Goal: Task Accomplishment & Management: Manage account settings

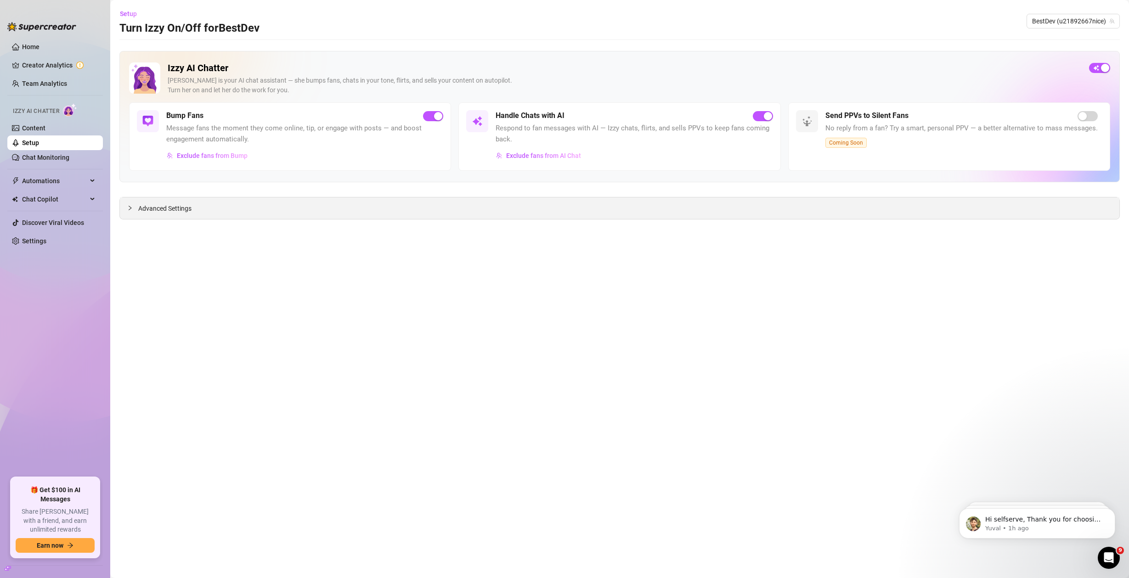
click at [131, 210] on icon "collapsed" at bounding box center [130, 208] width 6 height 6
click at [130, 209] on icon "expanded" at bounding box center [130, 208] width 6 height 6
click at [130, 209] on icon "collapsed" at bounding box center [130, 208] width 6 height 6
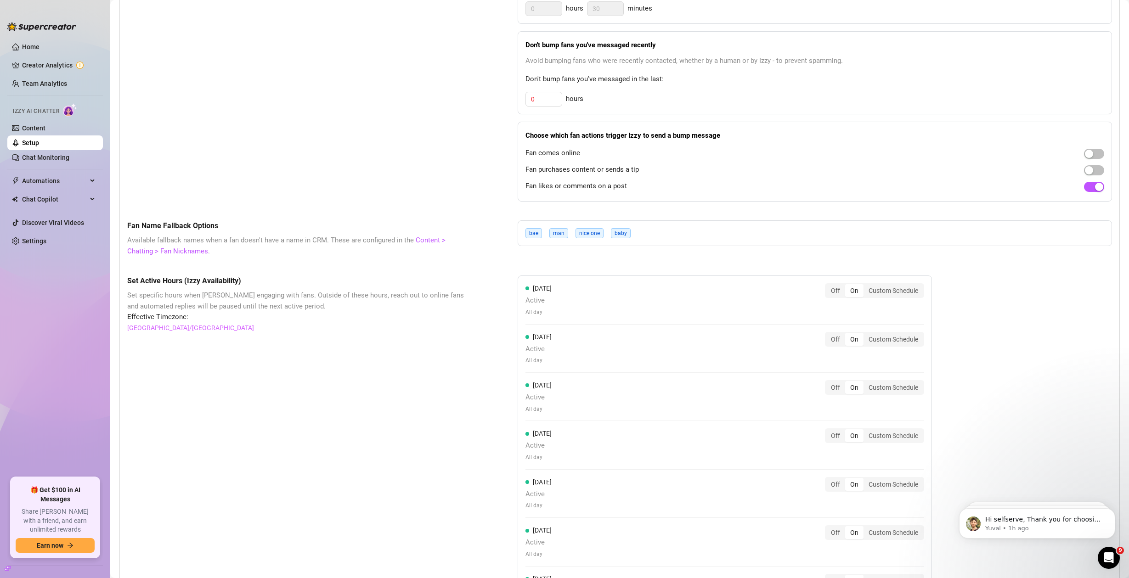
scroll to position [624, 0]
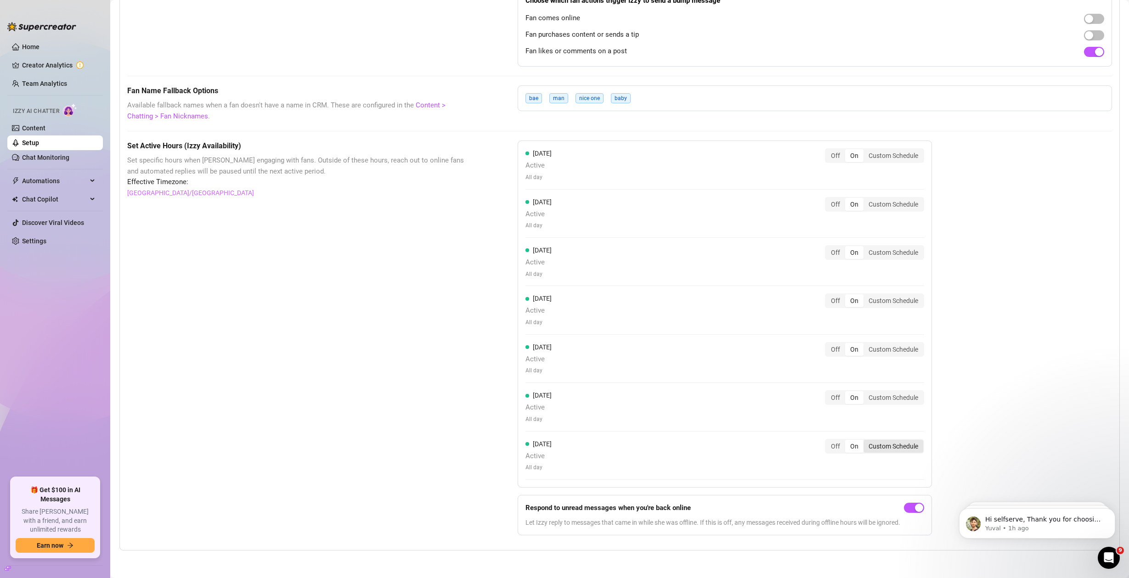
click at [881, 448] on div "Custom Schedule" at bounding box center [893, 446] width 60 height 13
click at [866, 441] on input "Custom Schedule" at bounding box center [866, 441] width 0 height 0
click at [565, 465] on div at bounding box center [586, 470] width 123 height 15
type input "00:00"
click at [536, 361] on div "00" at bounding box center [536, 362] width 22 height 13
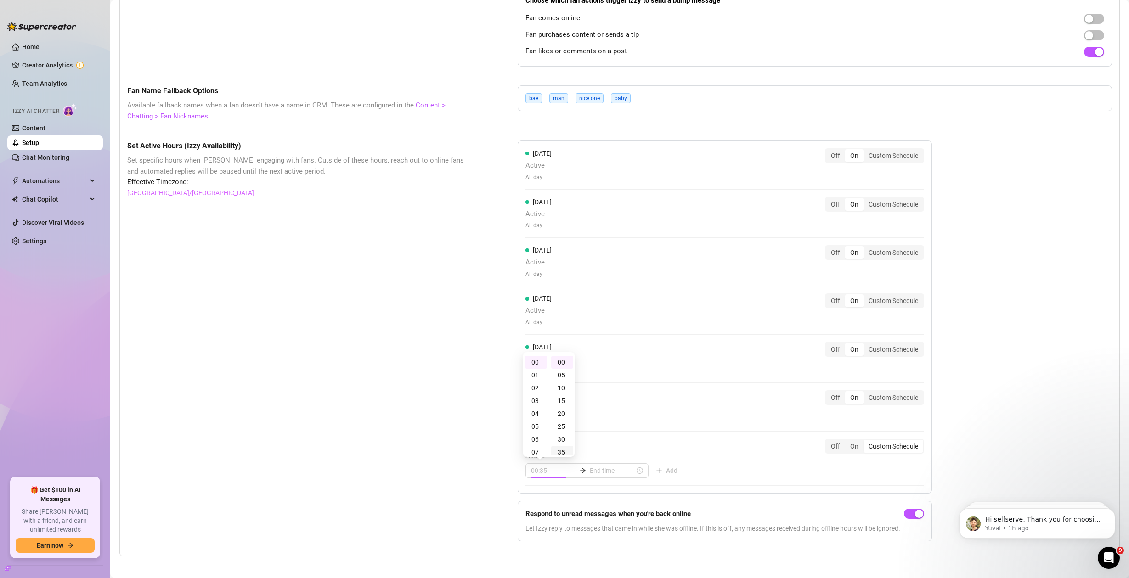
click at [564, 449] on div "35" at bounding box center [562, 452] width 22 height 13
type input "00:35"
click at [584, 483] on div "[DATE] Active 00:35 Add Off On Custom Schedule" at bounding box center [724, 462] width 399 height 47
click at [560, 415] on div "04" at bounding box center [561, 413] width 22 height 13
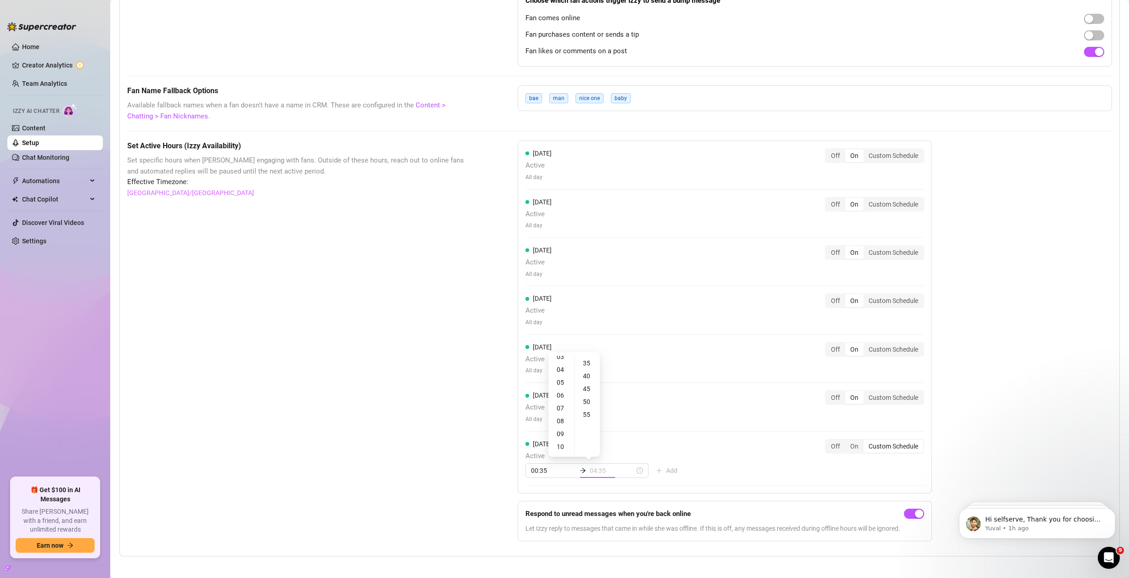
scroll to position [51, 0]
click at [581, 412] on div "55" at bounding box center [587, 414] width 22 height 13
type input "04:55"
click at [478, 440] on div "Set Active Hours (Izzy Availability) Set specific hours when Izzy engaging with…" at bounding box center [619, 345] width 985 height 408
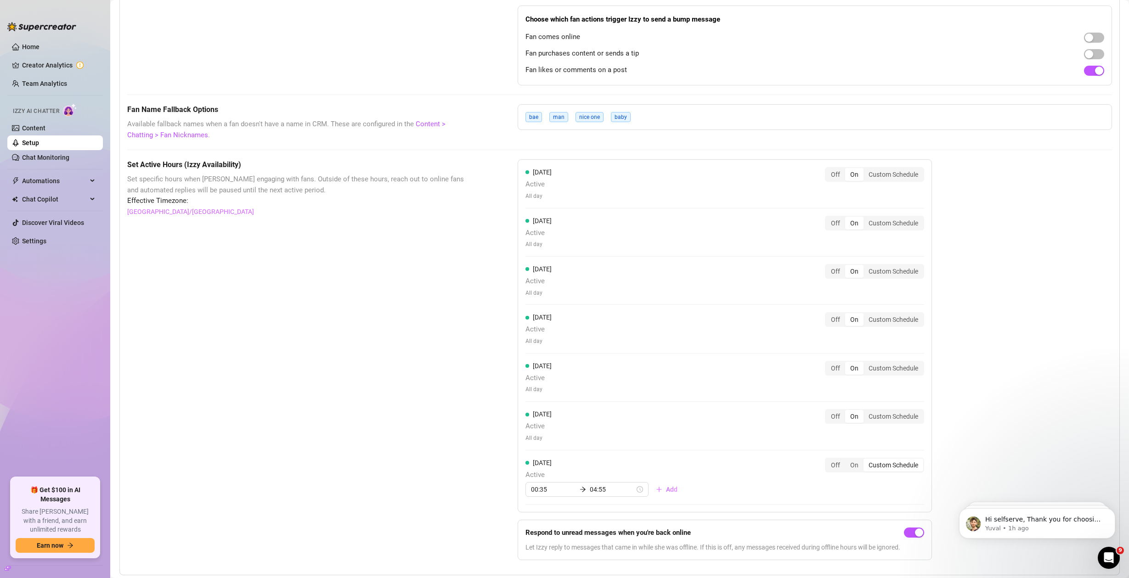
scroll to position [624, 0]
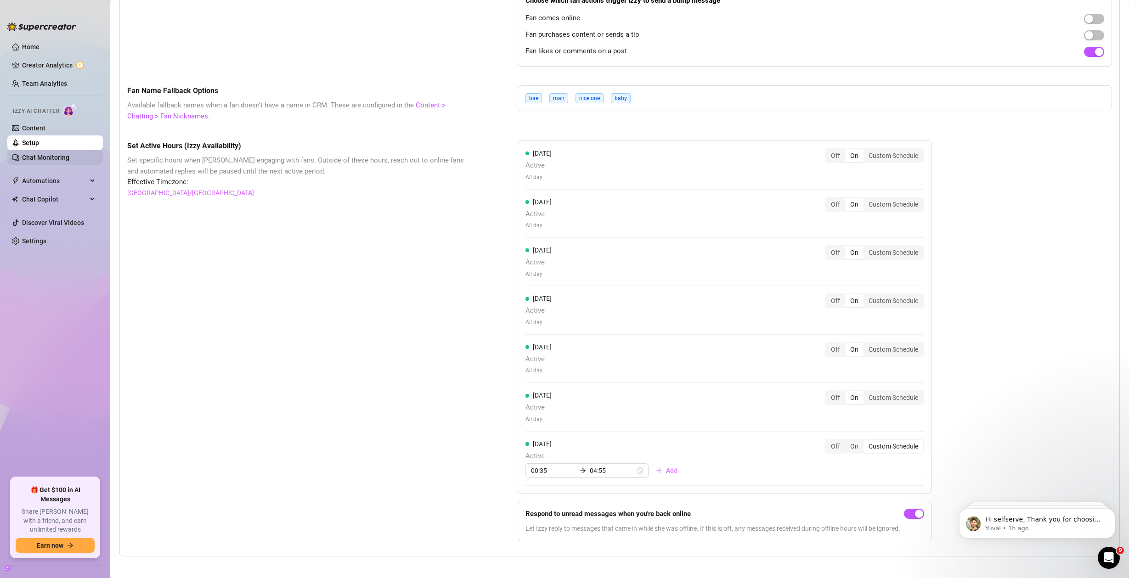
click at [57, 161] on link "Chat Monitoring" at bounding box center [45, 157] width 47 height 7
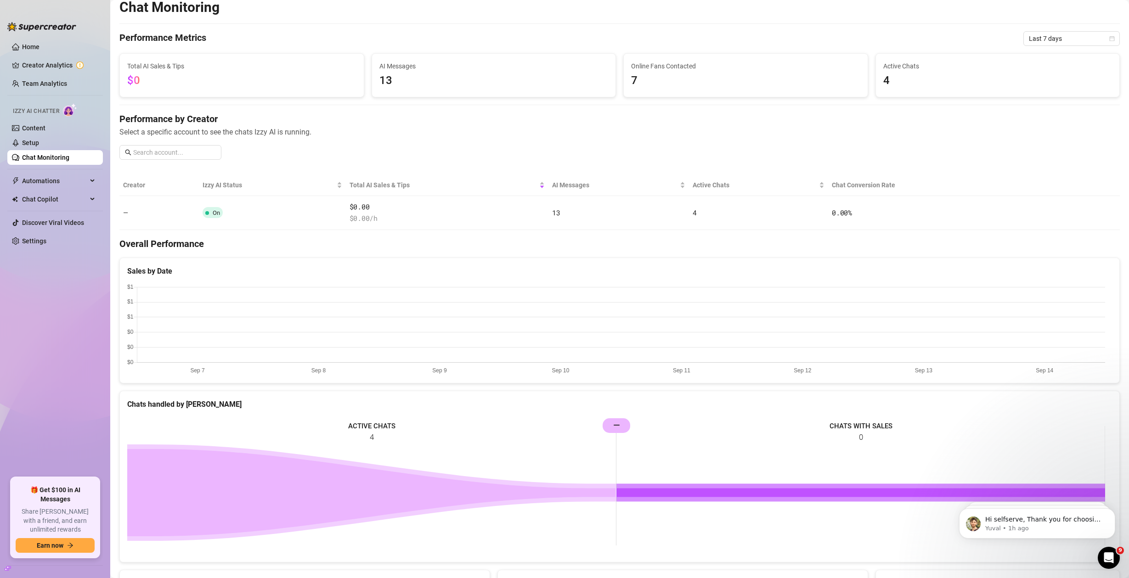
scroll to position [76, 0]
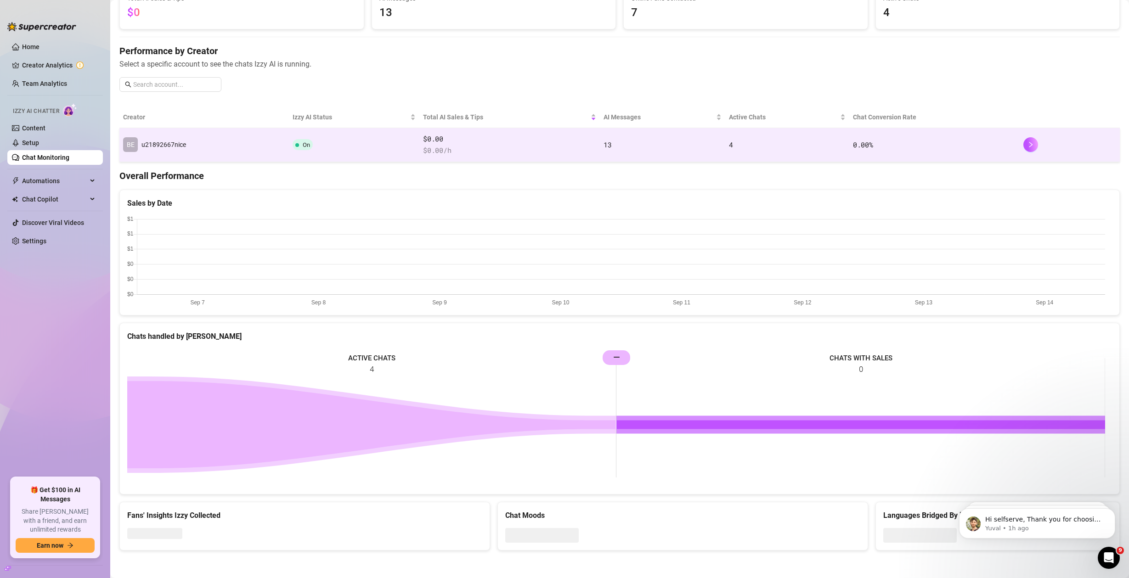
click at [203, 149] on td "BE u21892667nice" at bounding box center [203, 145] width 169 height 34
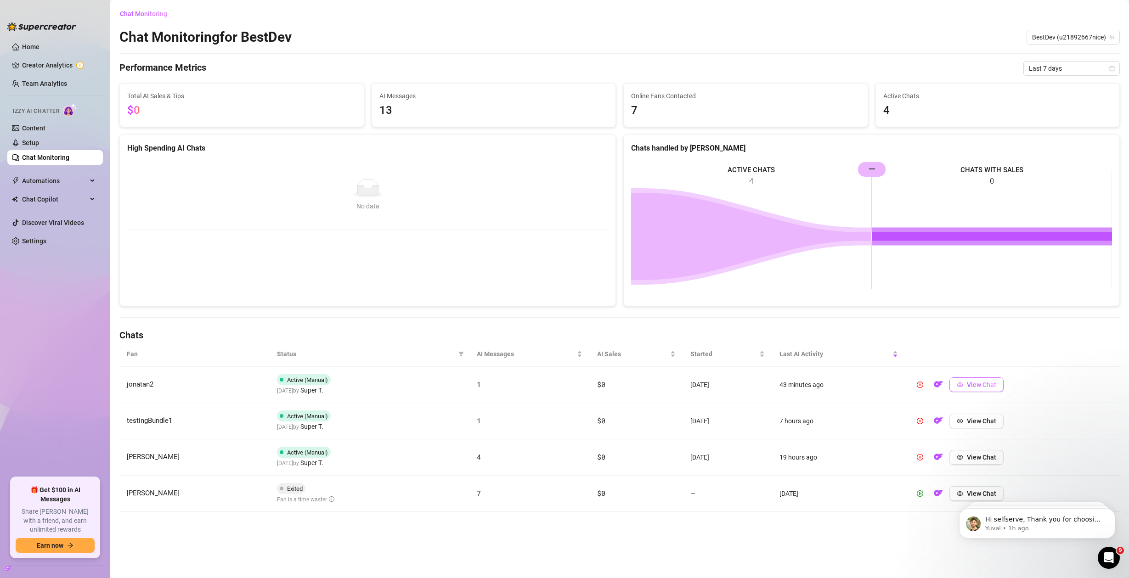
click at [993, 388] on span "View Chat" at bounding box center [981, 384] width 29 height 7
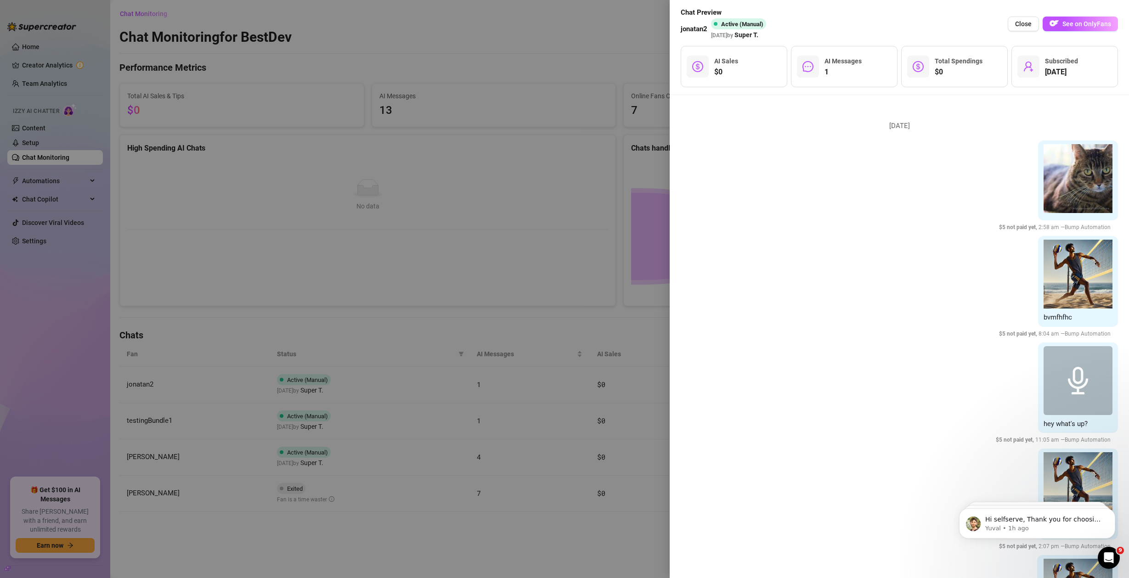
click at [451, 290] on div at bounding box center [564, 289] width 1129 height 578
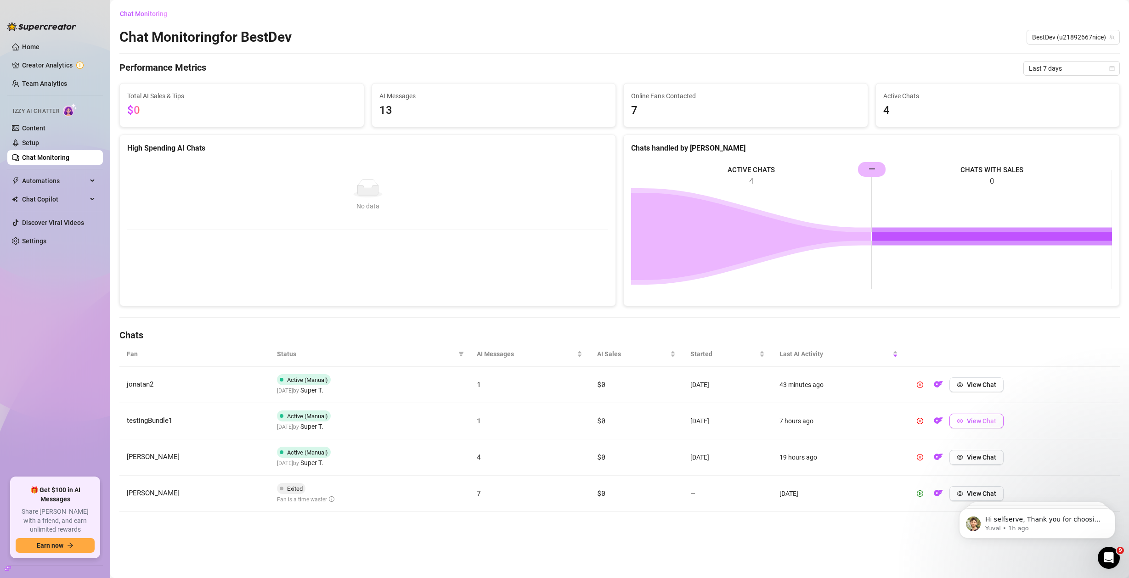
click at [994, 417] on span "View Chat" at bounding box center [981, 420] width 29 height 7
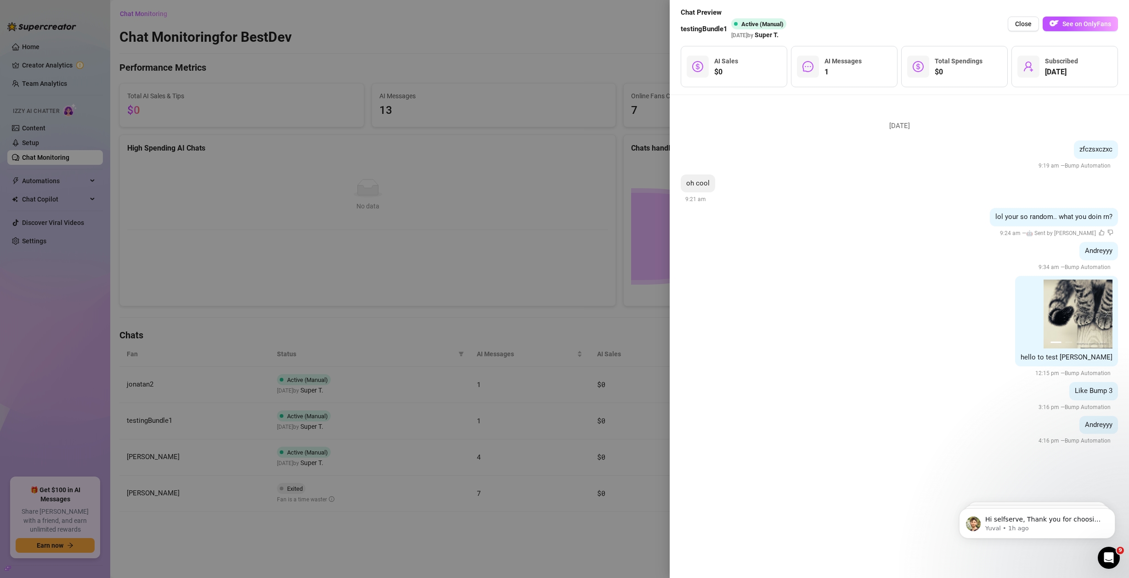
click at [365, 265] on div at bounding box center [564, 289] width 1129 height 578
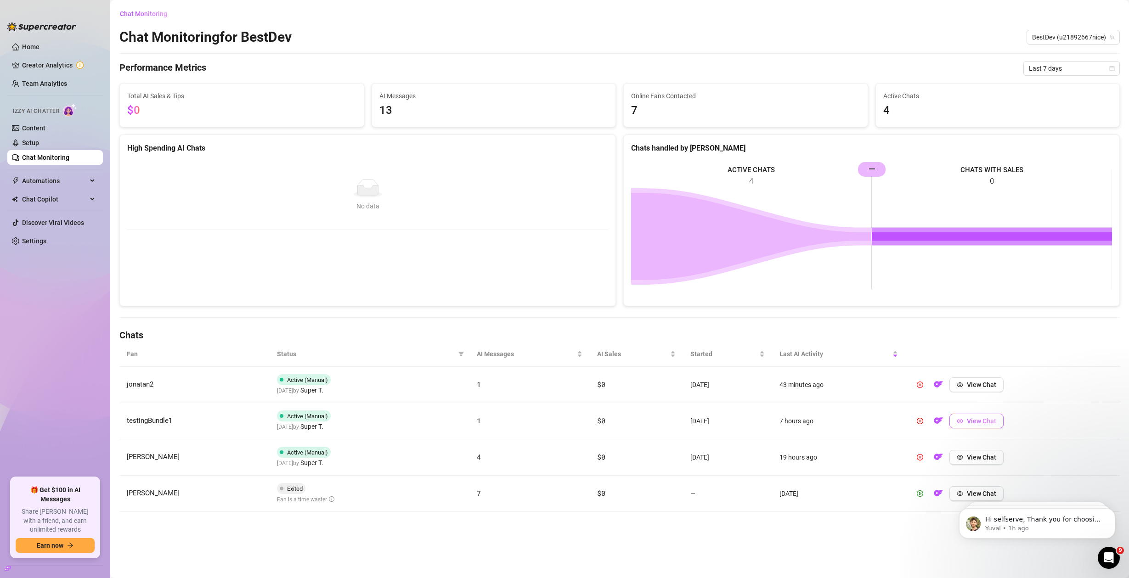
click at [984, 421] on span "View Chat" at bounding box center [981, 420] width 29 height 7
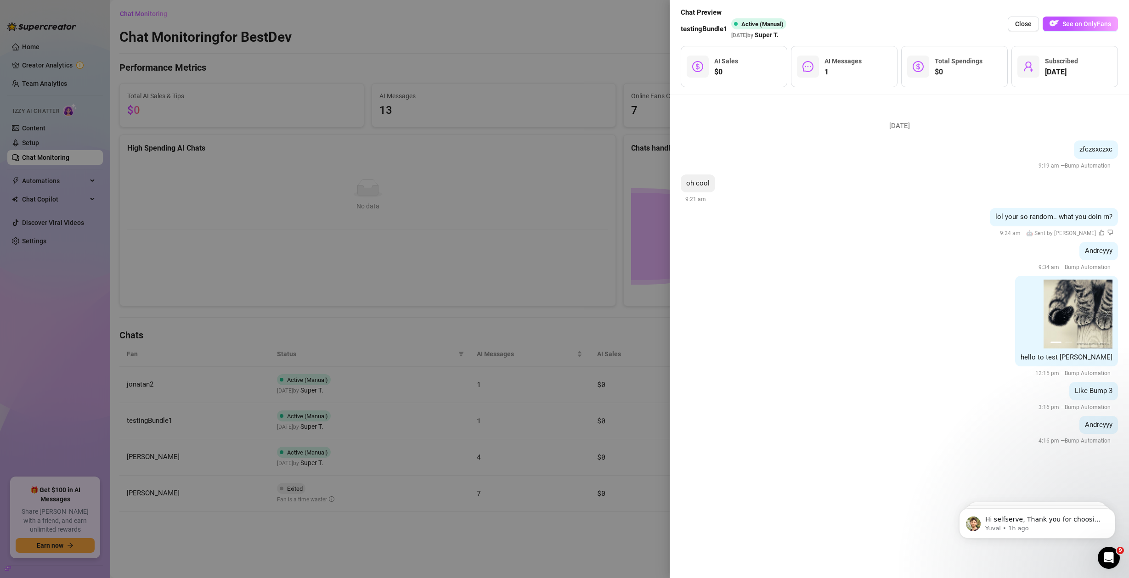
click at [440, 255] on div at bounding box center [564, 289] width 1129 height 578
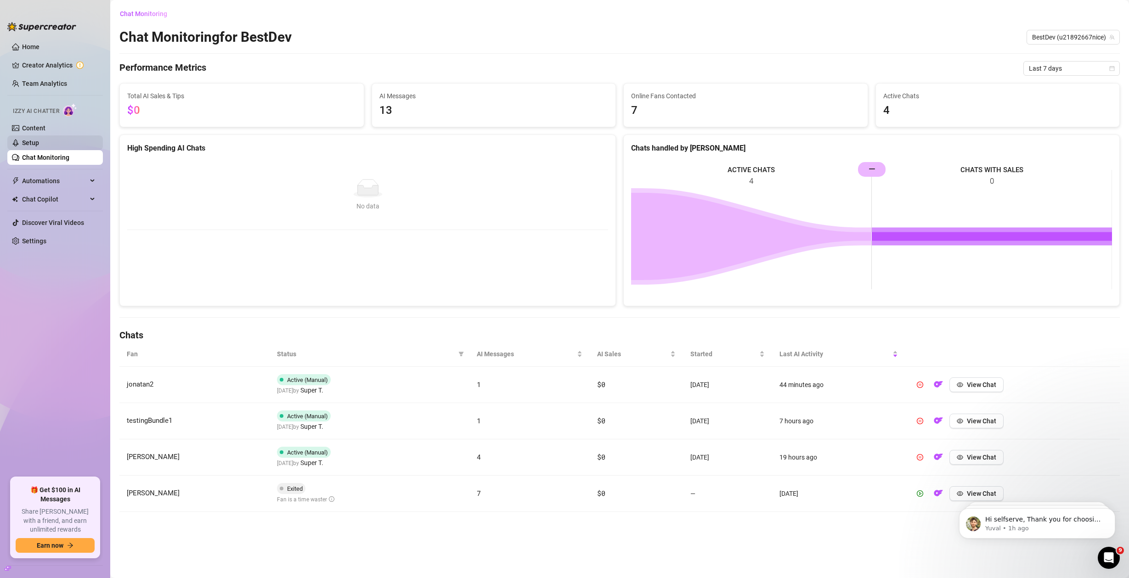
click at [39, 147] on link "Setup" at bounding box center [30, 142] width 17 height 7
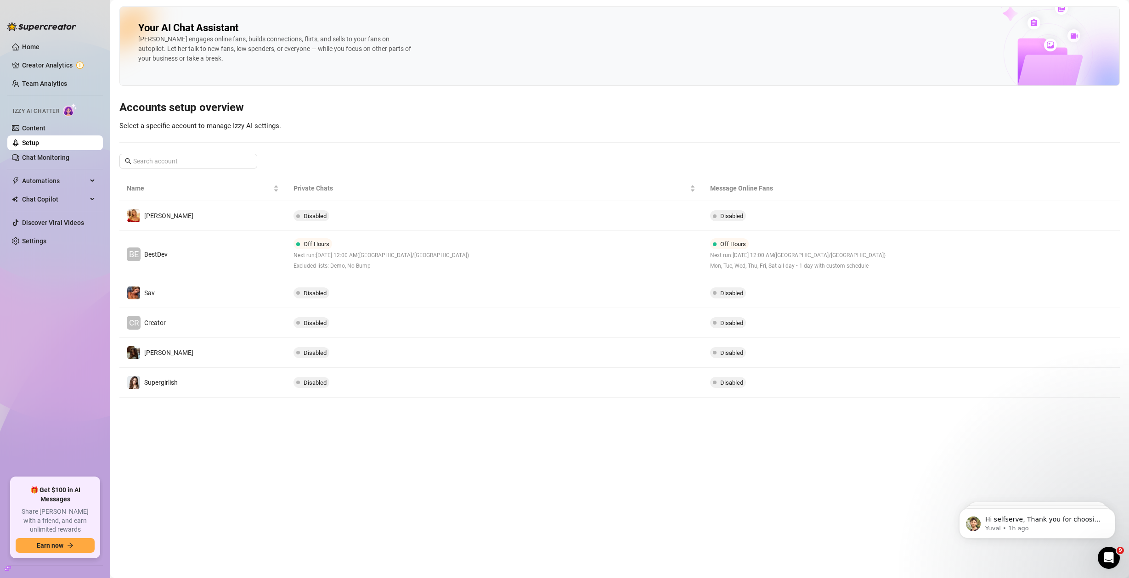
click at [39, 144] on link "Setup" at bounding box center [30, 142] width 17 height 7
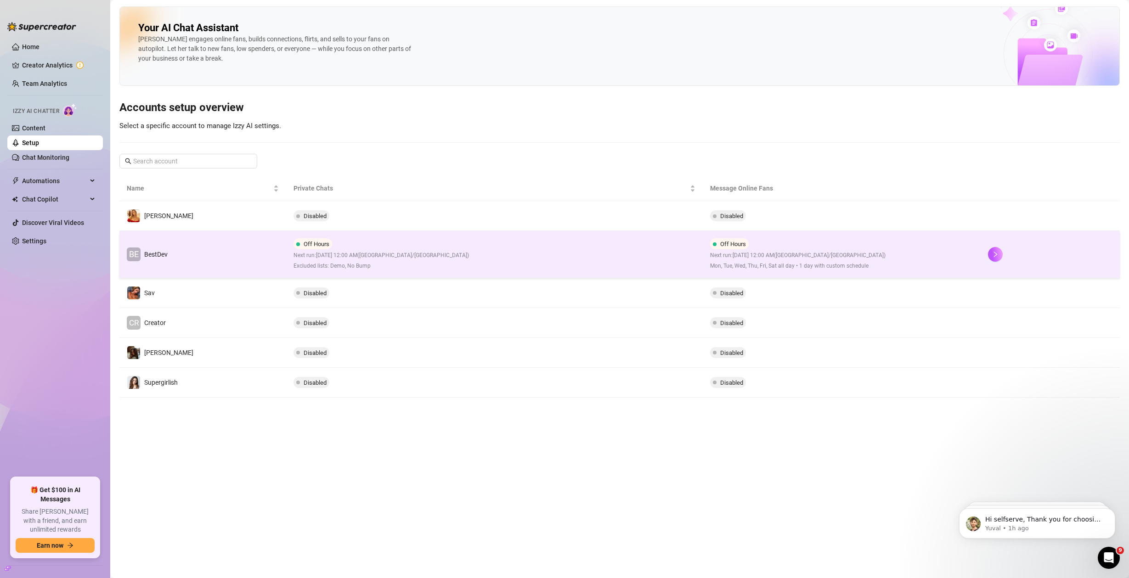
click at [182, 254] on td "BE BestDev" at bounding box center [202, 254] width 167 height 47
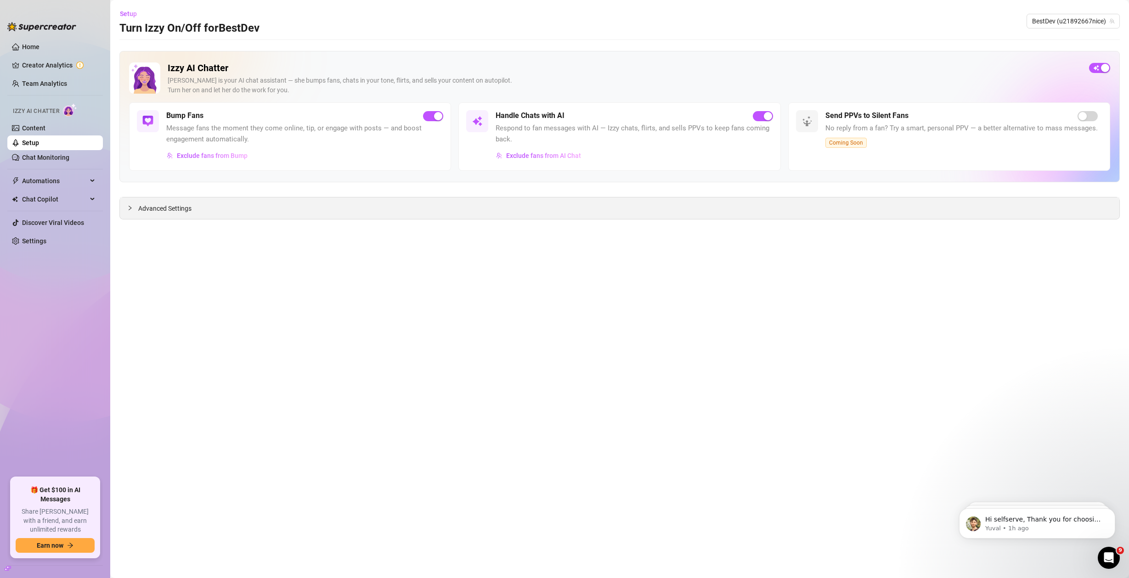
click at [158, 206] on span "Advanced Settings" at bounding box center [164, 208] width 53 height 10
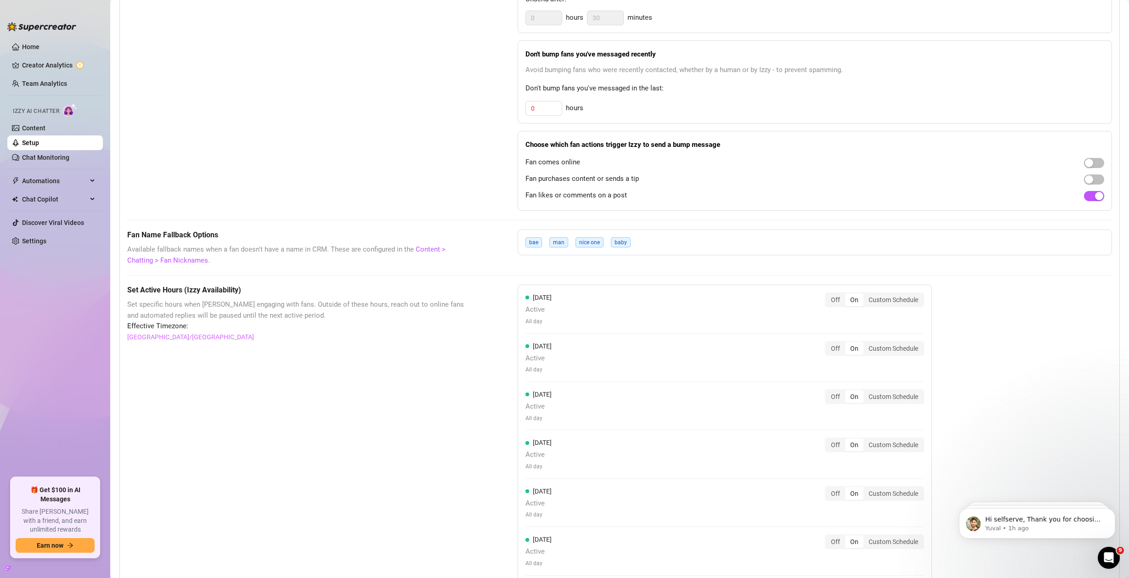
scroll to position [630, 0]
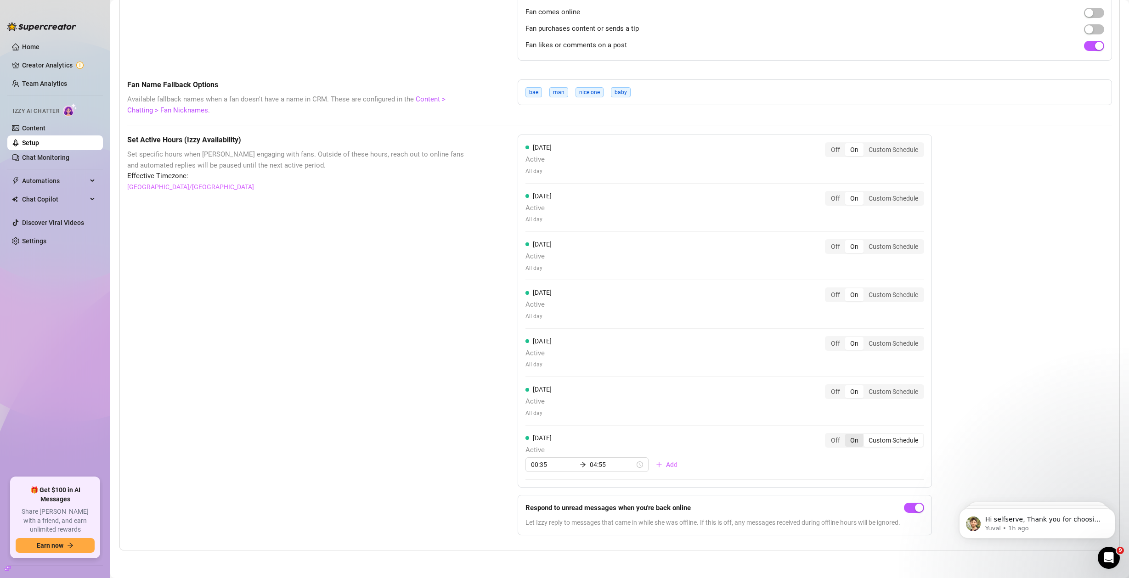
click at [854, 440] on div "On" at bounding box center [854, 440] width 18 height 13
click at [847, 435] on input "On" at bounding box center [847, 435] width 0 height 0
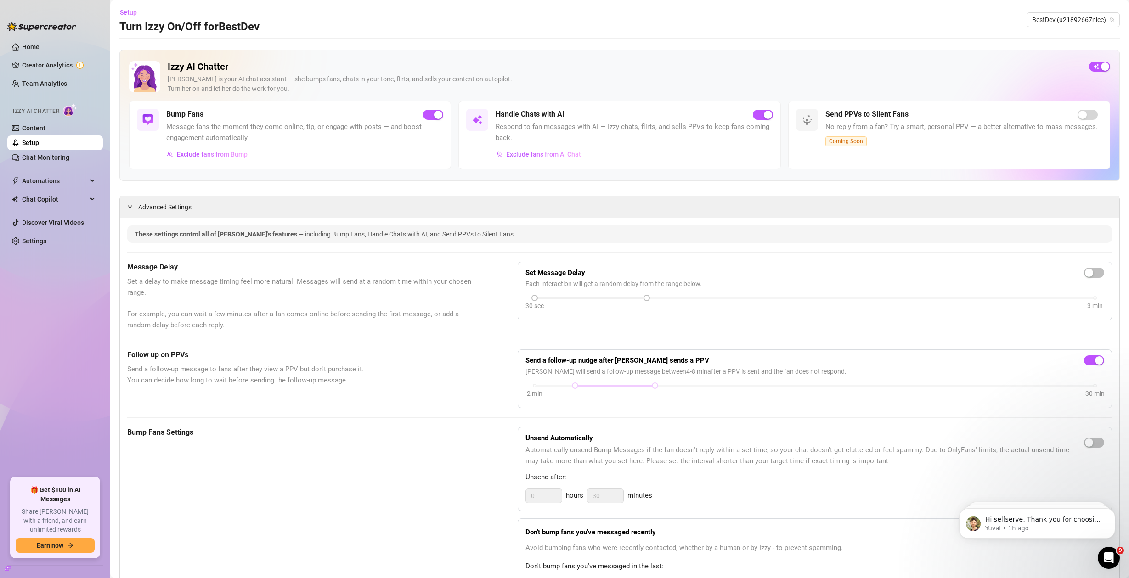
scroll to position [0, 0]
